Goal: Information Seeking & Learning: Learn about a topic

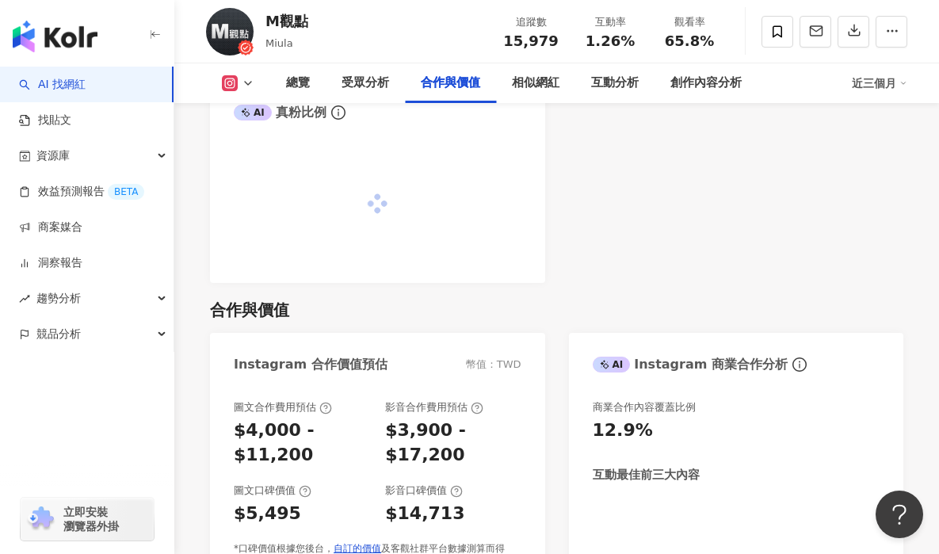
scroll to position [2132, 0]
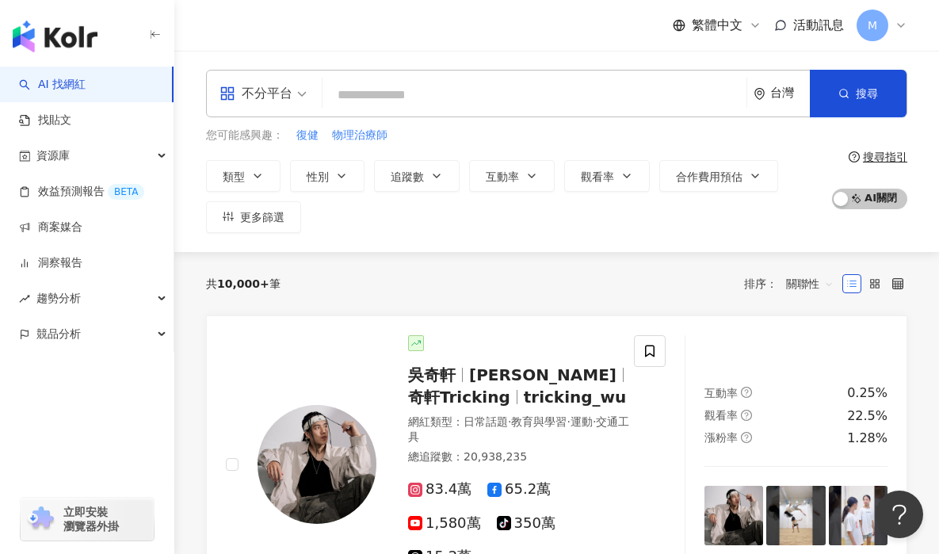
click at [403, 84] on input "search" at bounding box center [534, 95] width 411 height 30
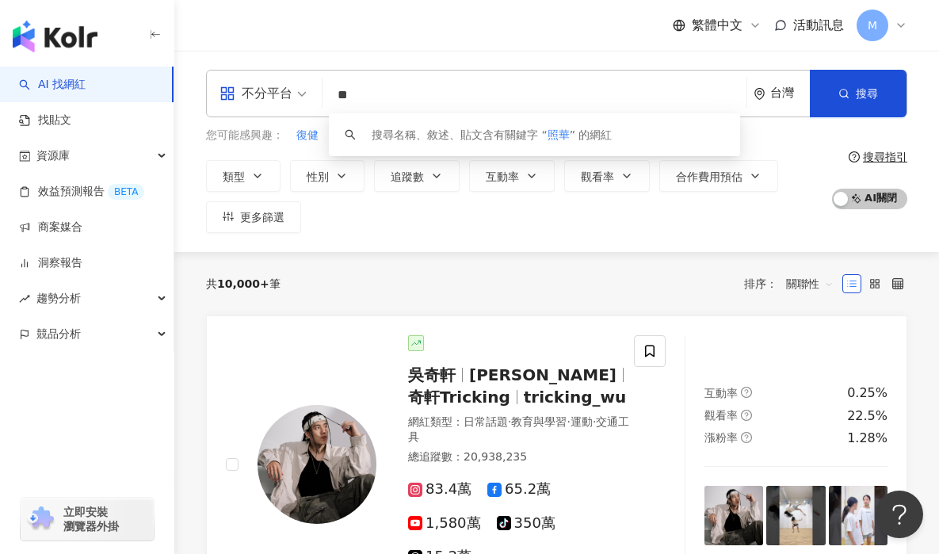
type input "**"
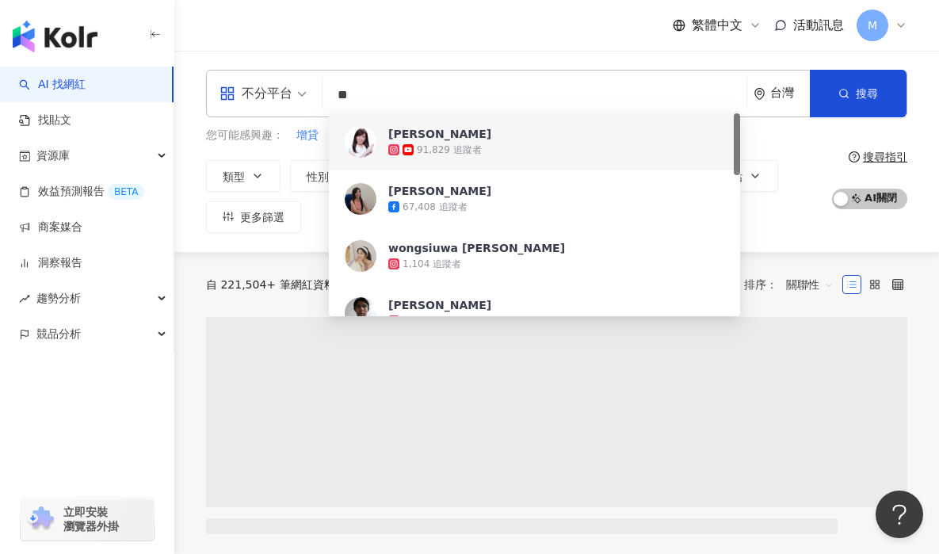
click at [455, 151] on div "91,829 追蹤者" at bounding box center [449, 149] width 65 height 13
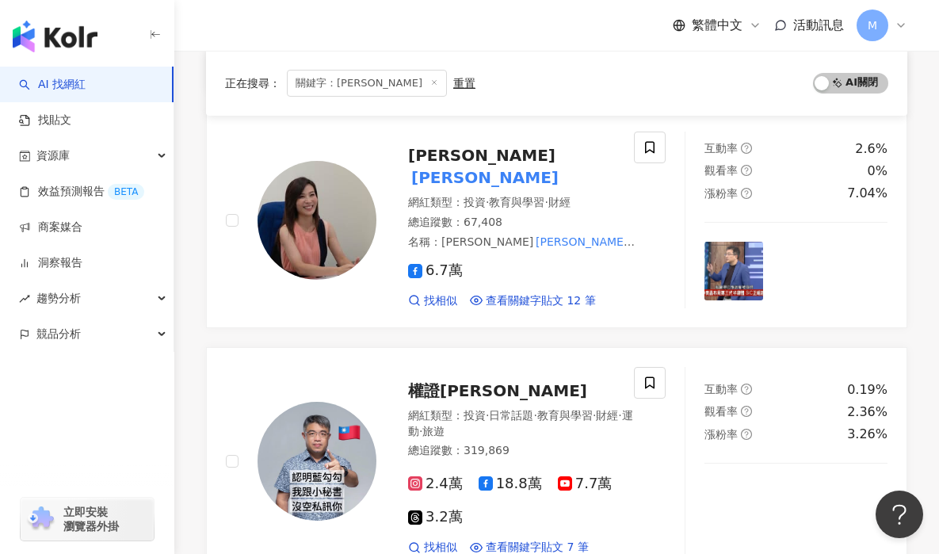
scroll to position [481, 0]
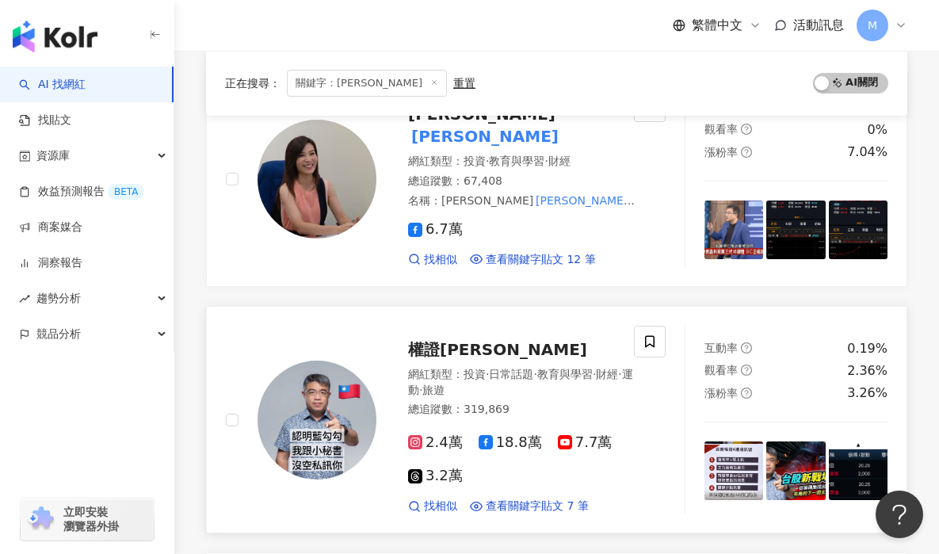
click at [453, 340] on span "權證小哥" at bounding box center [497, 349] width 179 height 19
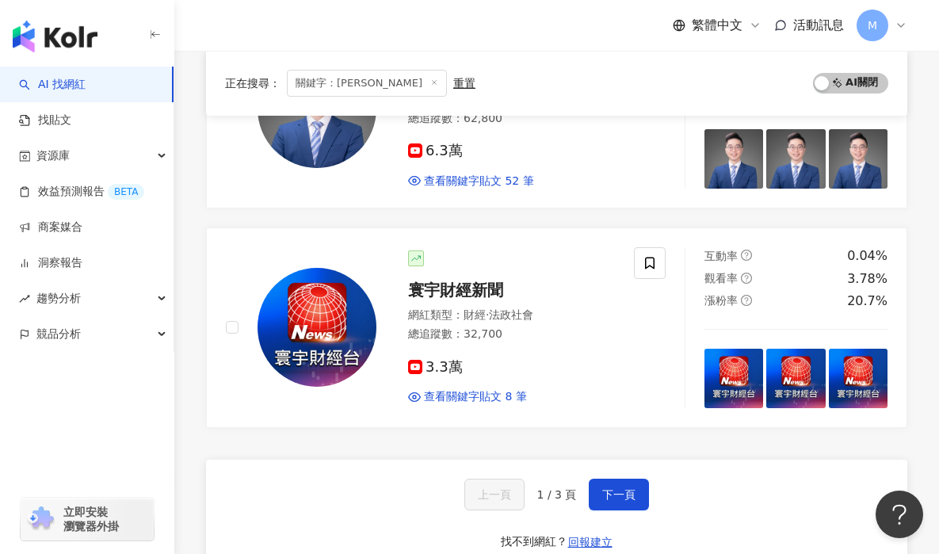
scroll to position [2625, 0]
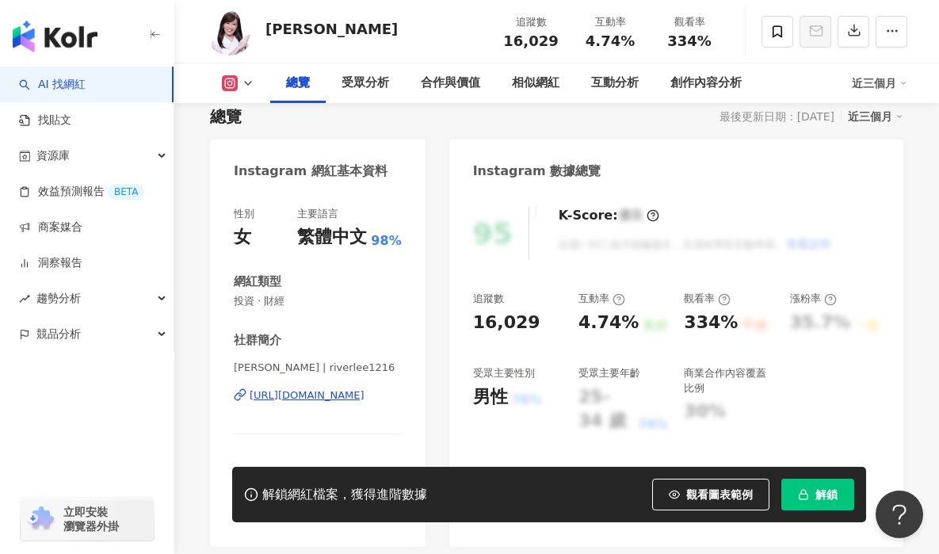
scroll to position [438, 0]
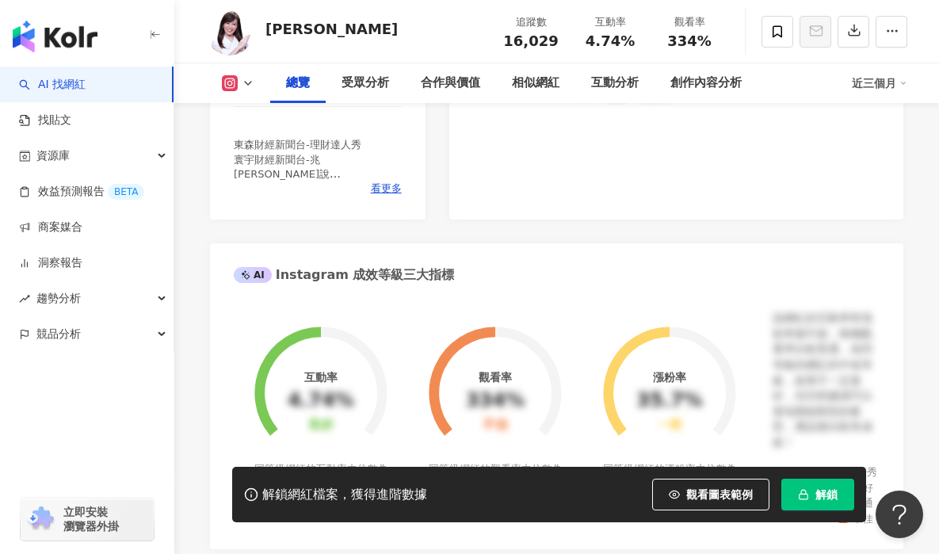
click at [809, 500] on button "解鎖" at bounding box center [818, 495] width 73 height 32
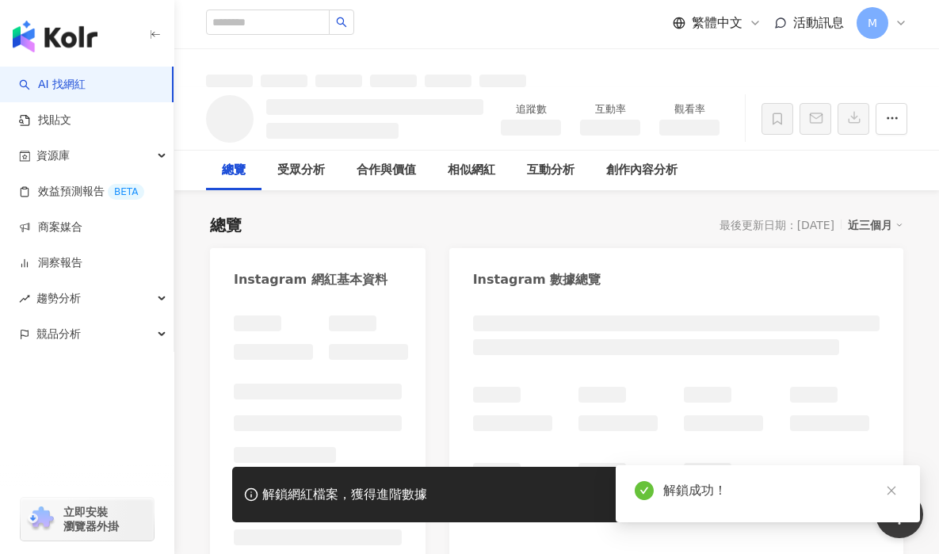
scroll to position [3, 0]
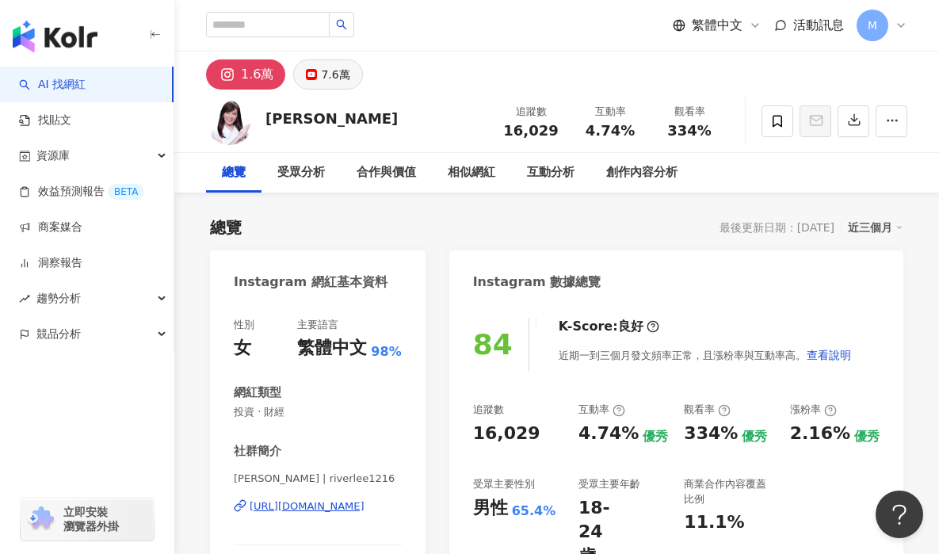
click at [312, 69] on icon at bounding box center [311, 74] width 11 height 11
